Goal: Task Accomplishment & Management: Manage account settings

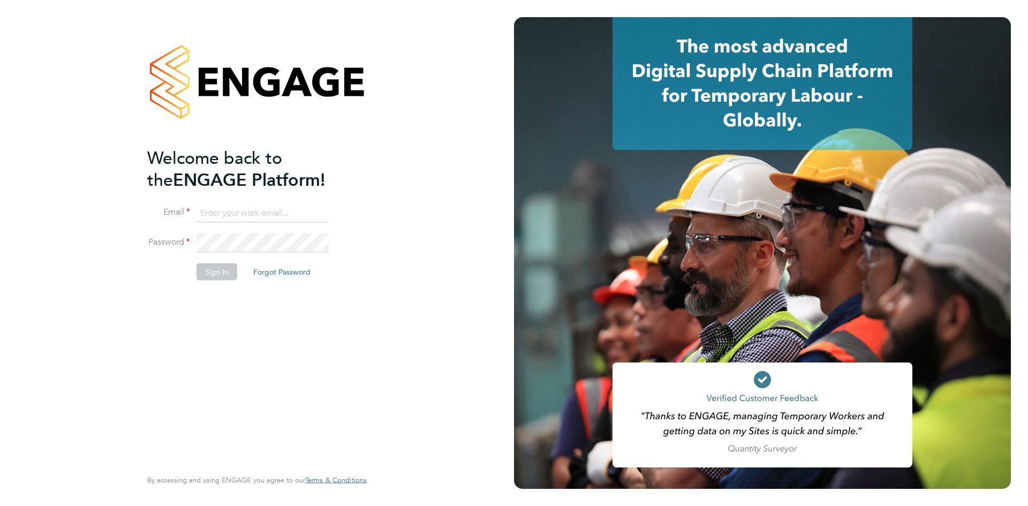
type input "codonovan@skilledcareers.co.uk"
click at [217, 273] on button "Sign In" at bounding box center [217, 271] width 41 height 17
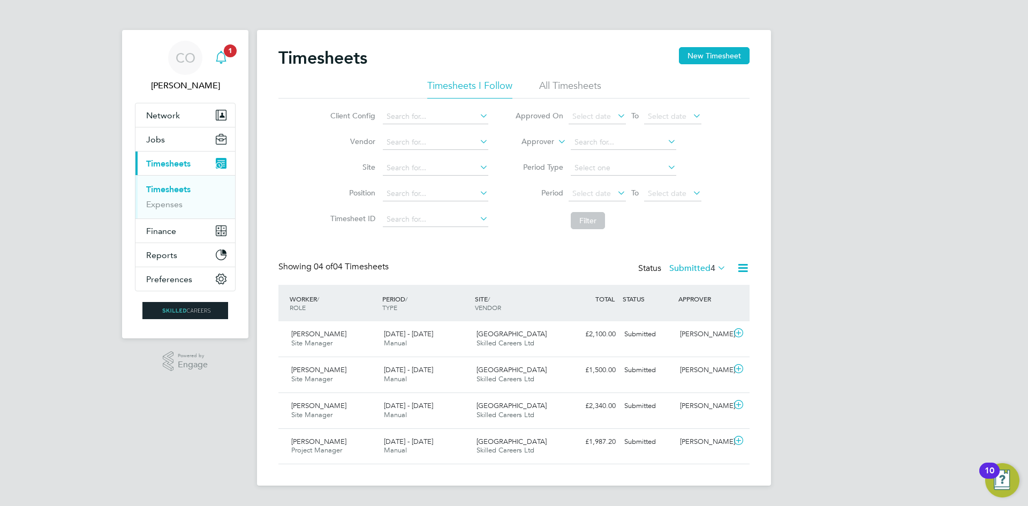
click at [229, 48] on span "1" at bounding box center [230, 50] width 13 height 13
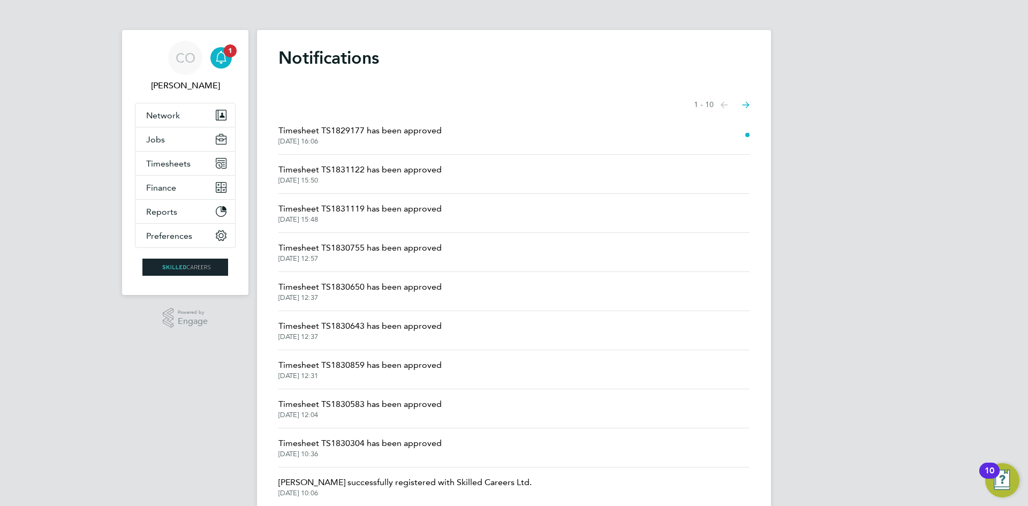
click at [361, 129] on span "Timesheet TS1829177 has been approved" at bounding box center [359, 130] width 163 height 13
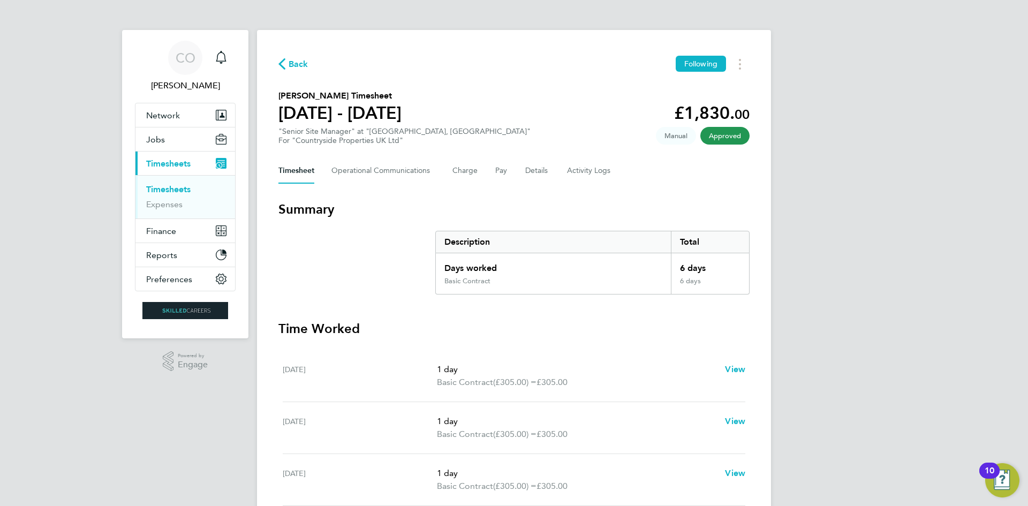
click at [178, 187] on link "Timesheets" at bounding box center [168, 189] width 44 height 10
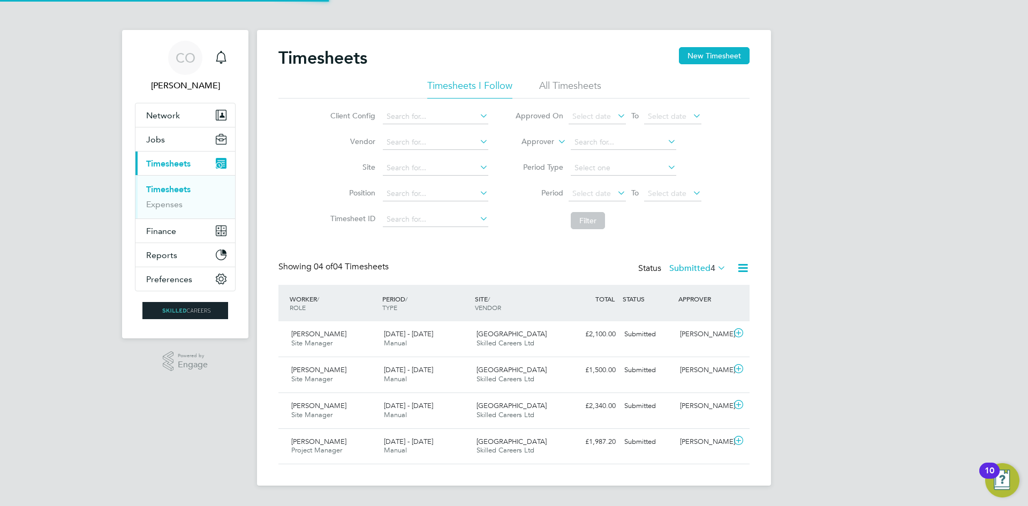
scroll to position [27, 93]
click at [709, 56] on button "New Timesheet" at bounding box center [714, 55] width 71 height 17
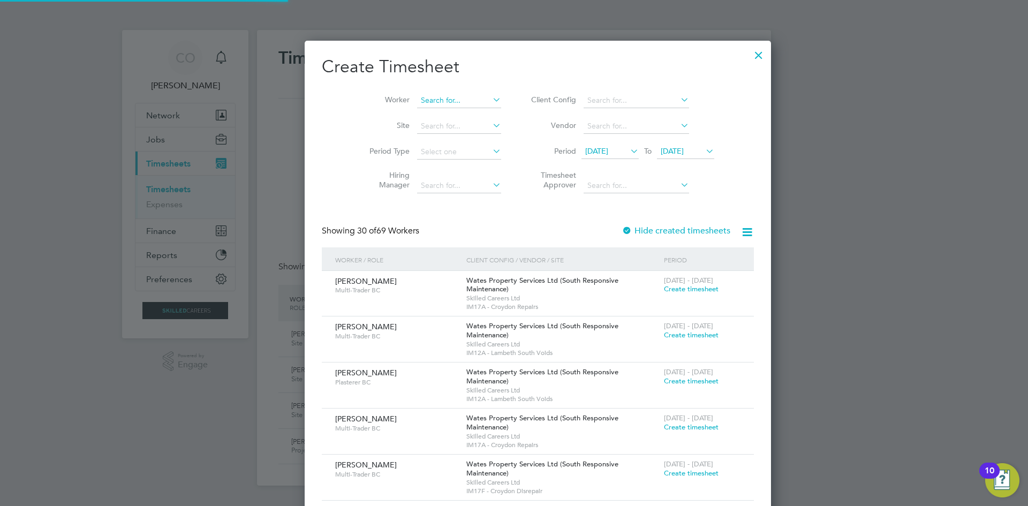
click at [427, 104] on input at bounding box center [459, 100] width 84 height 15
click at [437, 201] on li "Kar olina Liedtke" at bounding box center [440, 202] width 97 height 14
type input "Karolina Liedtke"
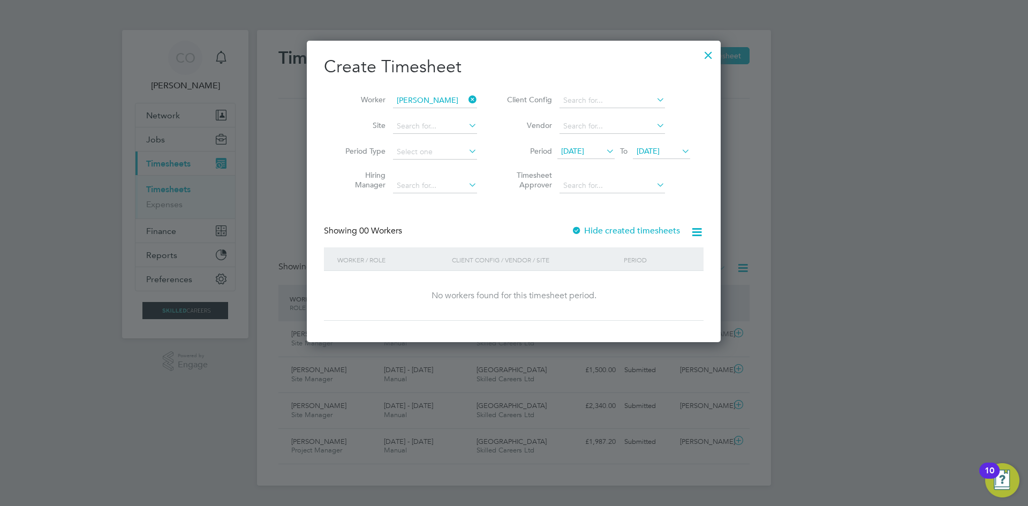
click at [709, 56] on div at bounding box center [708, 52] width 19 height 19
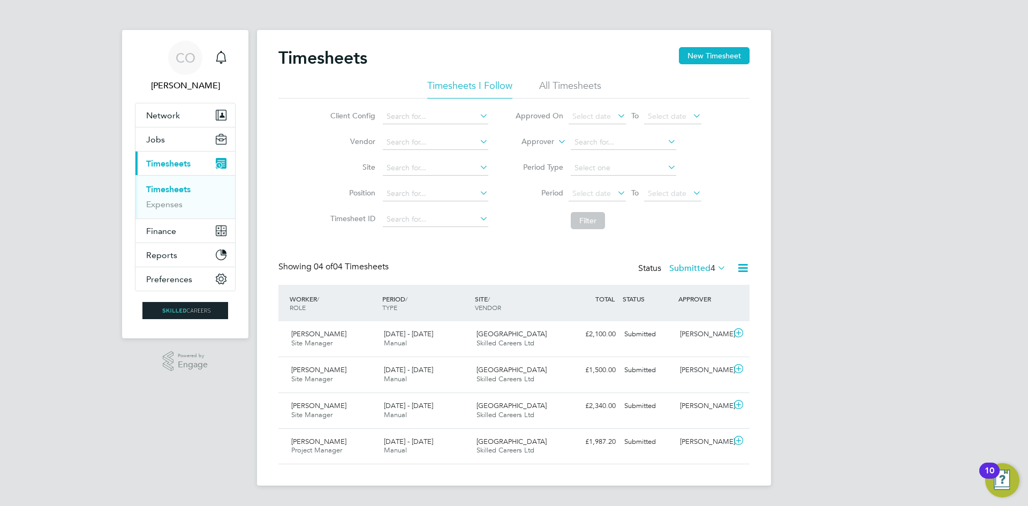
click at [182, 187] on link "Timesheets" at bounding box center [168, 189] width 44 height 10
click at [186, 161] on span "Timesheets" at bounding box center [168, 163] width 44 height 10
click at [220, 57] on icon "Main navigation" at bounding box center [221, 57] width 13 height 13
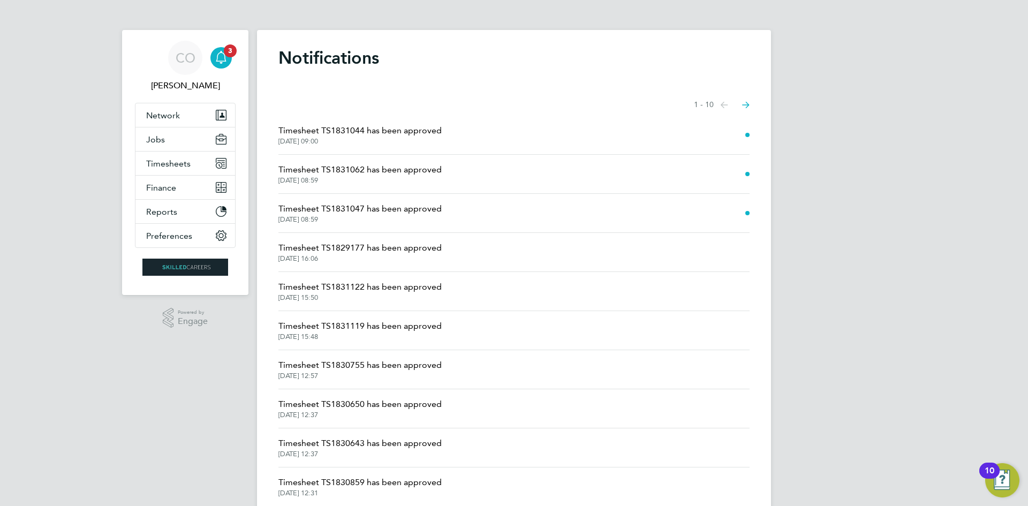
click at [389, 212] on span "Timesheet TS1831047 has been approved" at bounding box center [359, 208] width 163 height 13
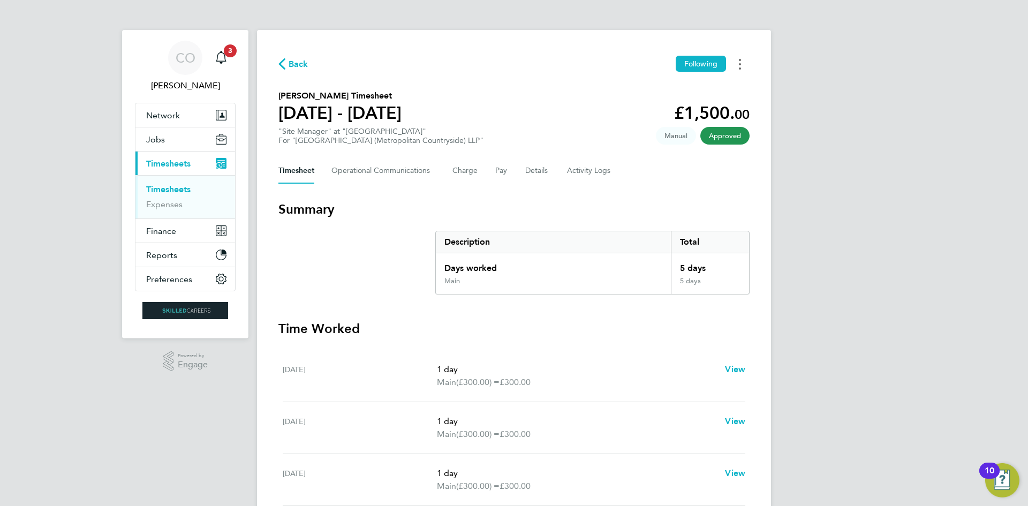
click at [739, 64] on icon "Timesheets Menu" at bounding box center [740, 64] width 2 height 11
click at [652, 92] on link "Download timesheet" at bounding box center [685, 87] width 129 height 21
click at [300, 64] on span "Back" at bounding box center [299, 64] width 20 height 13
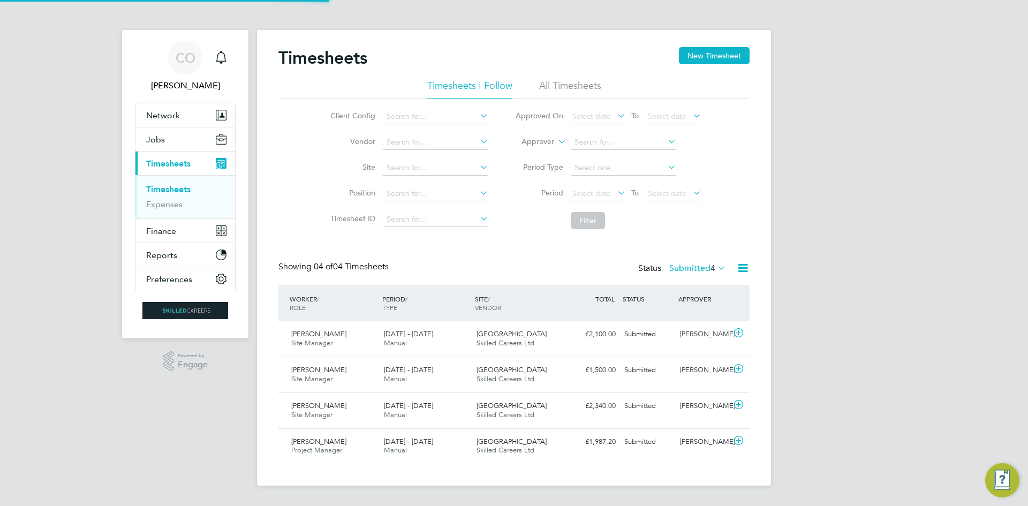
scroll to position [27, 93]
click at [691, 267] on label "Submitted 4" at bounding box center [697, 268] width 57 height 11
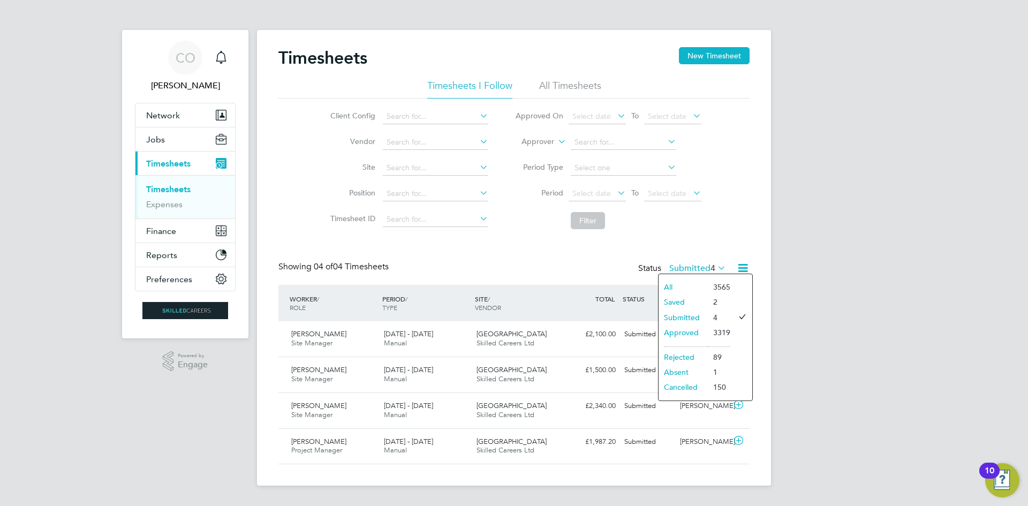
click at [688, 328] on li "Approved" at bounding box center [683, 332] width 49 height 15
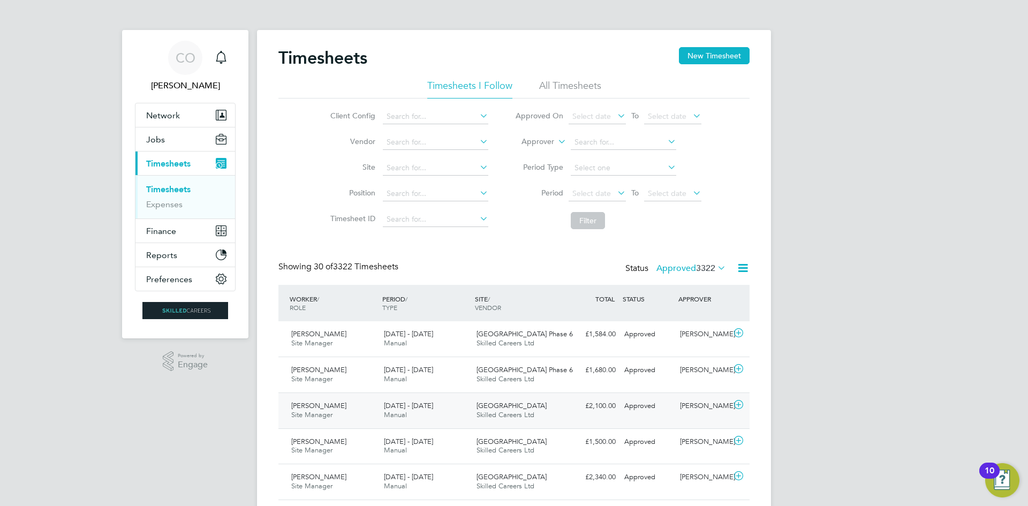
click at [587, 406] on div "£2,100.00 Approved" at bounding box center [592, 406] width 56 height 18
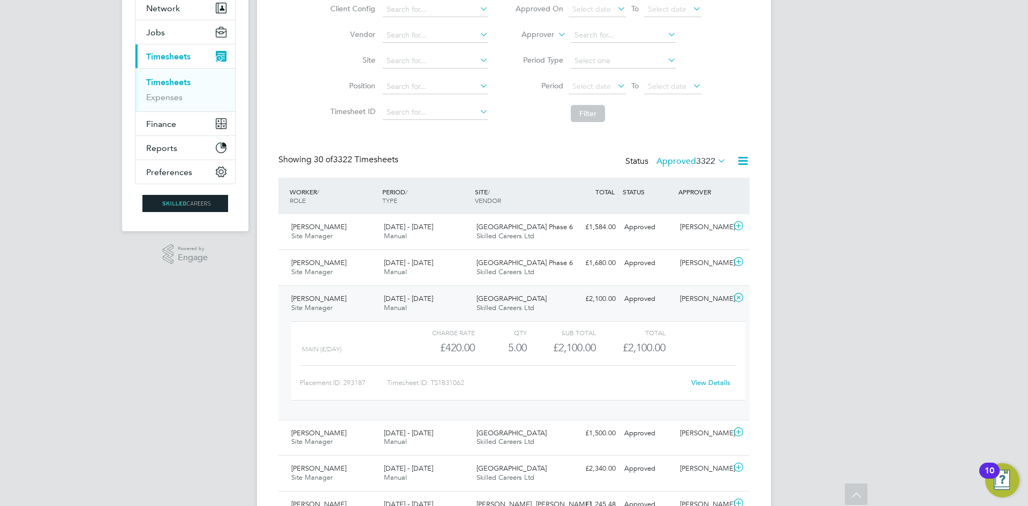
click at [697, 380] on link "View Details" at bounding box center [710, 382] width 39 height 9
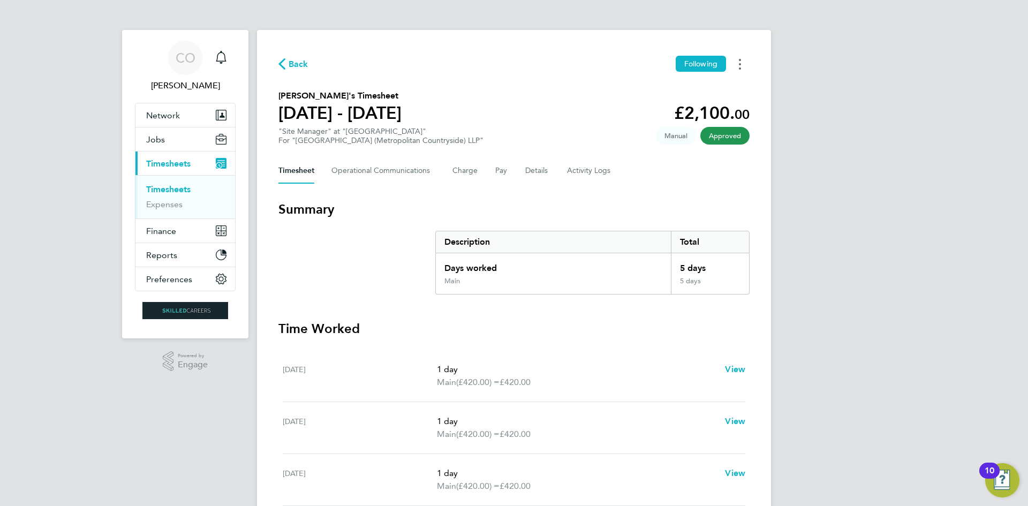
click at [739, 63] on circle "Timesheets Menu" at bounding box center [740, 64] width 2 height 2
click at [685, 92] on link "Download timesheet" at bounding box center [685, 87] width 129 height 21
click at [282, 64] on icon "button" at bounding box center [281, 63] width 7 height 11
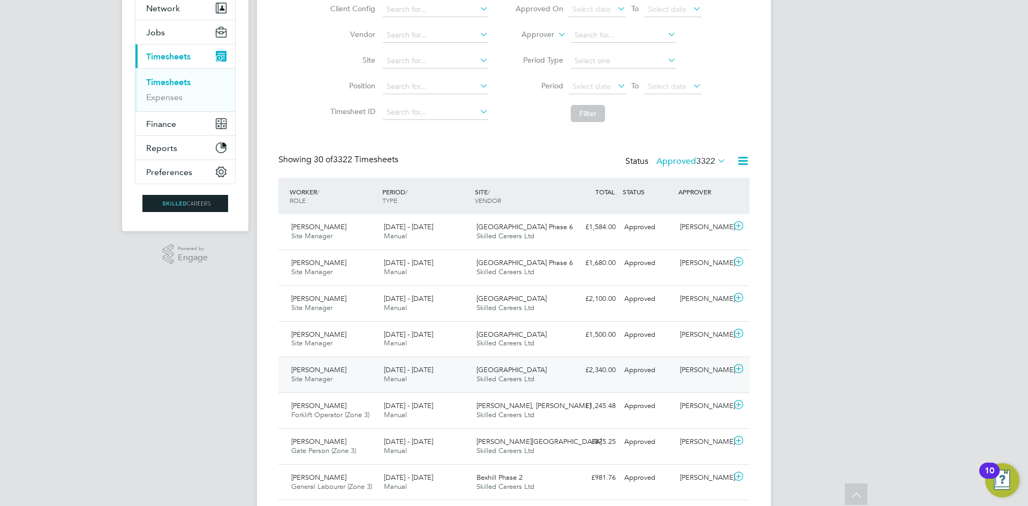
click at [533, 377] on span "Skilled Careers Ltd" at bounding box center [506, 378] width 58 height 9
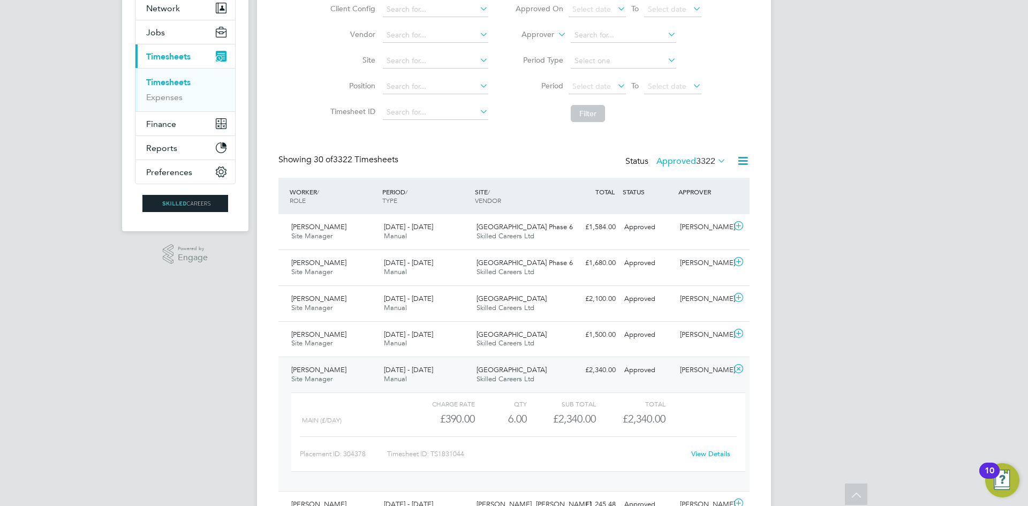
click at [710, 453] on link "View Details" at bounding box center [710, 453] width 39 height 9
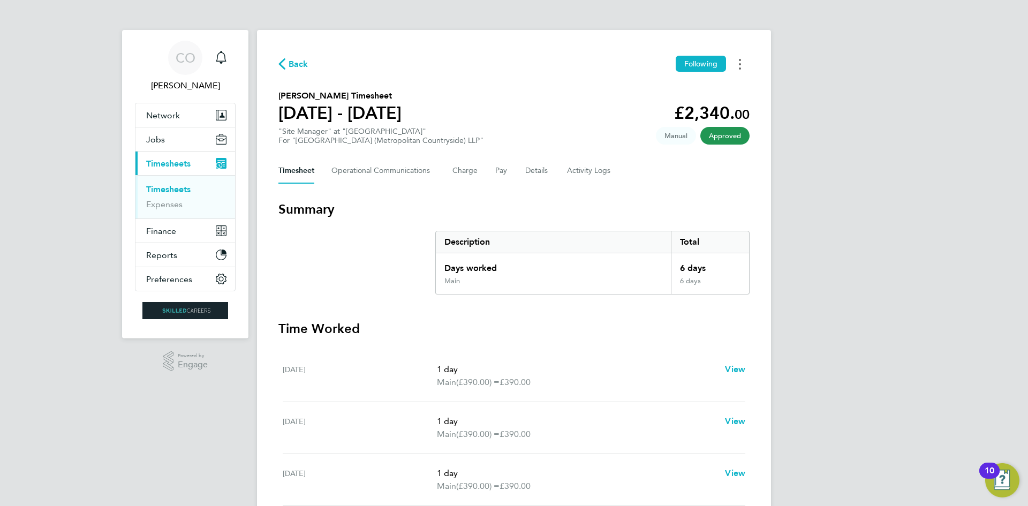
click at [738, 65] on button "Timesheets Menu" at bounding box center [739, 64] width 19 height 17
click at [693, 89] on link "Download timesheet" at bounding box center [685, 87] width 129 height 21
